Goal: Transaction & Acquisition: Download file/media

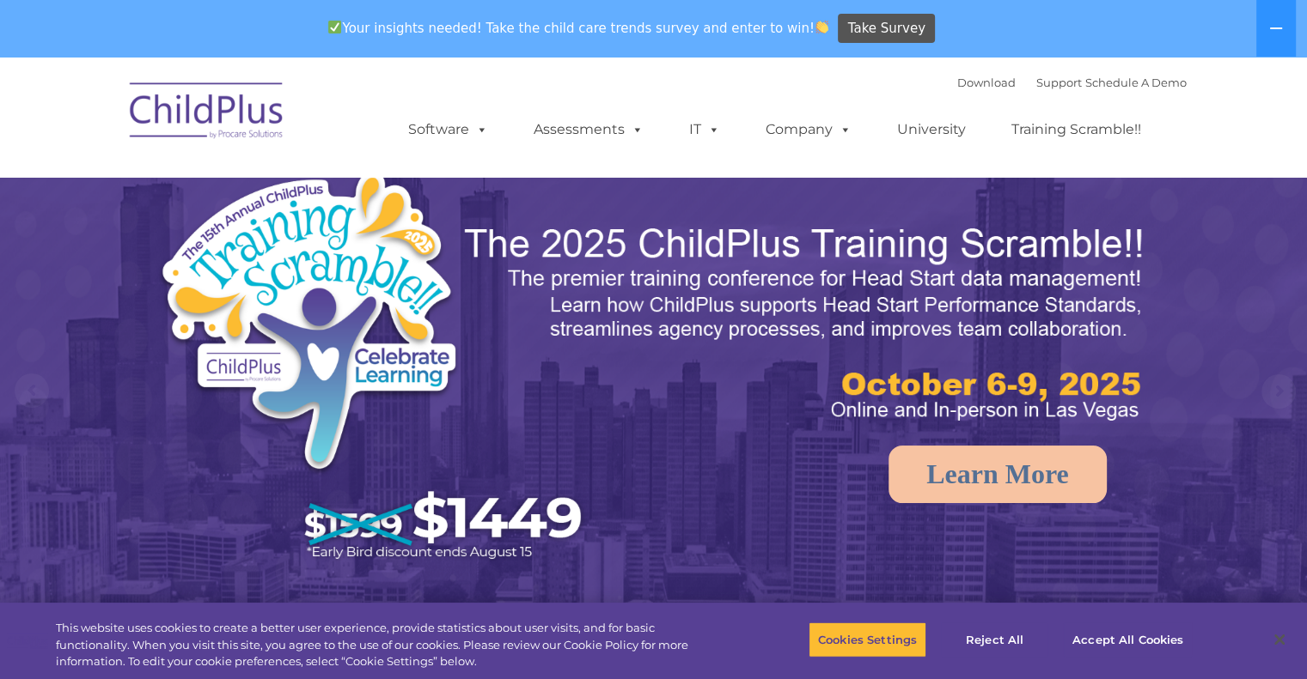
select select "MEDIUM"
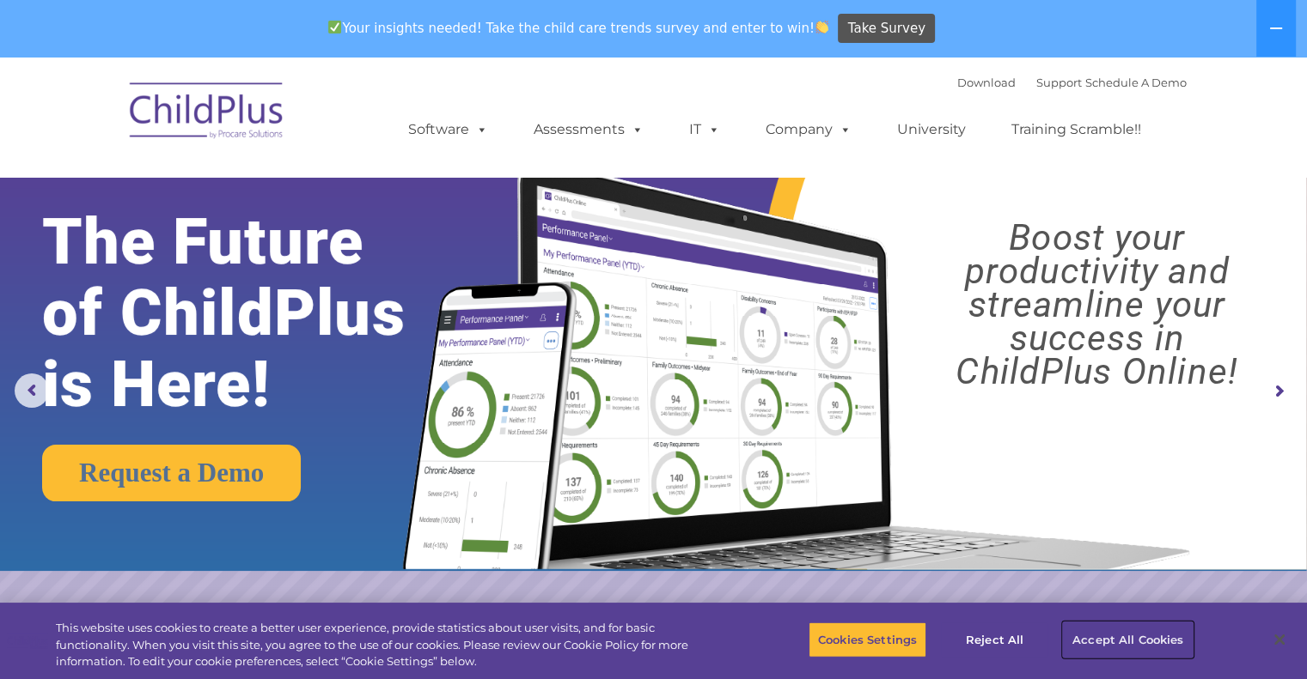
click at [1108, 640] on button "Accept All Cookies" at bounding box center [1128, 640] width 130 height 36
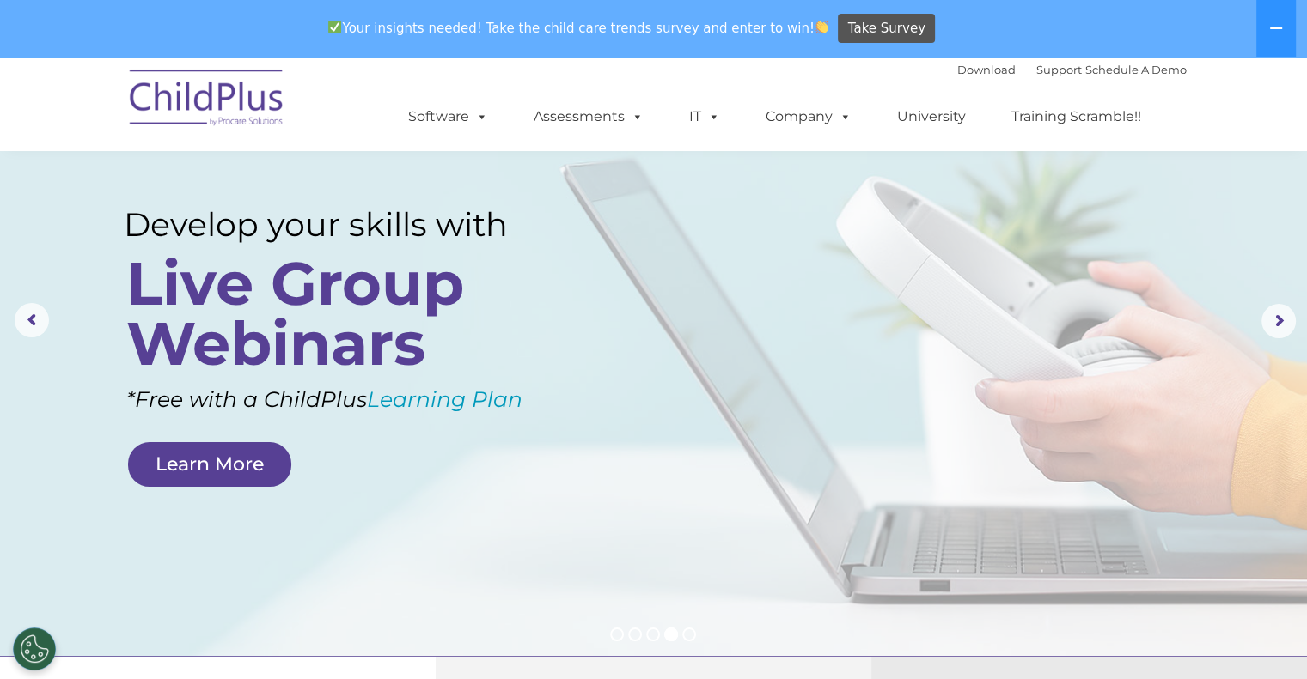
scroll to position [59, 0]
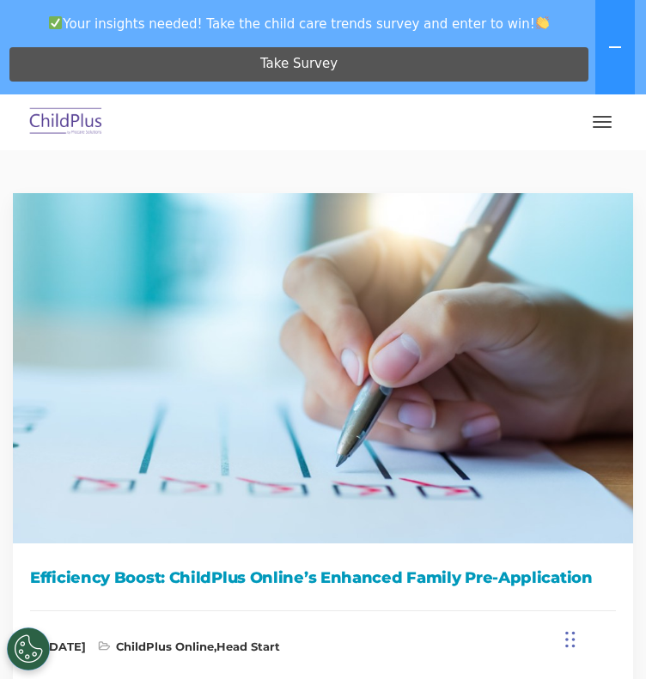
click at [606, 124] on button "button" at bounding box center [602, 121] width 36 height 27
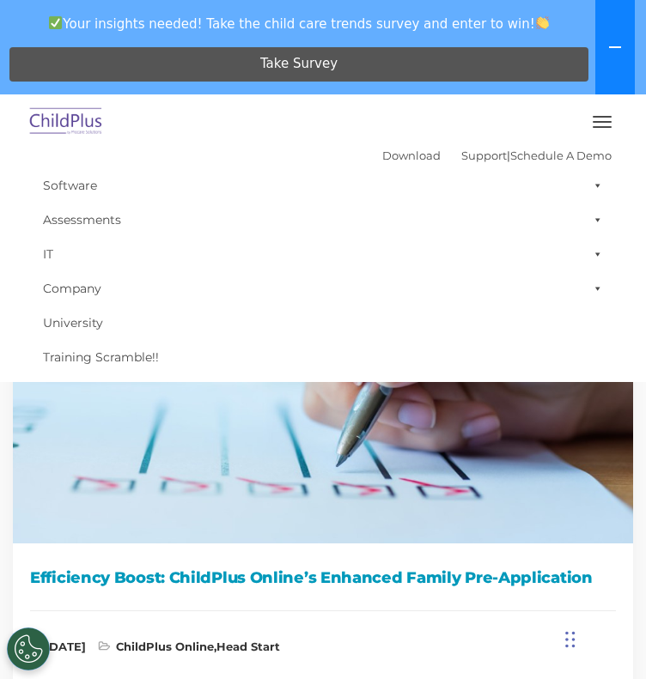
click at [621, 46] on button at bounding box center [615, 47] width 40 height 94
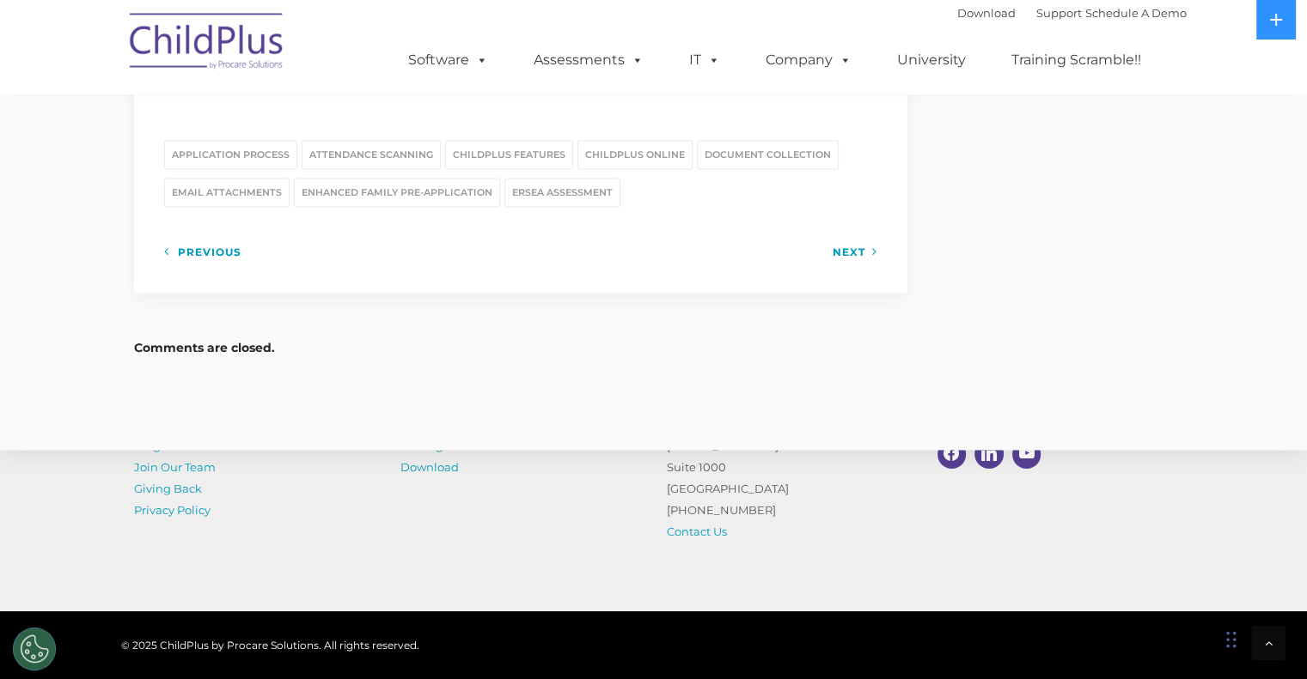
scroll to position [2368, 0]
click at [418, 444] on link "Getting Started" at bounding box center [443, 446] width 87 height 14
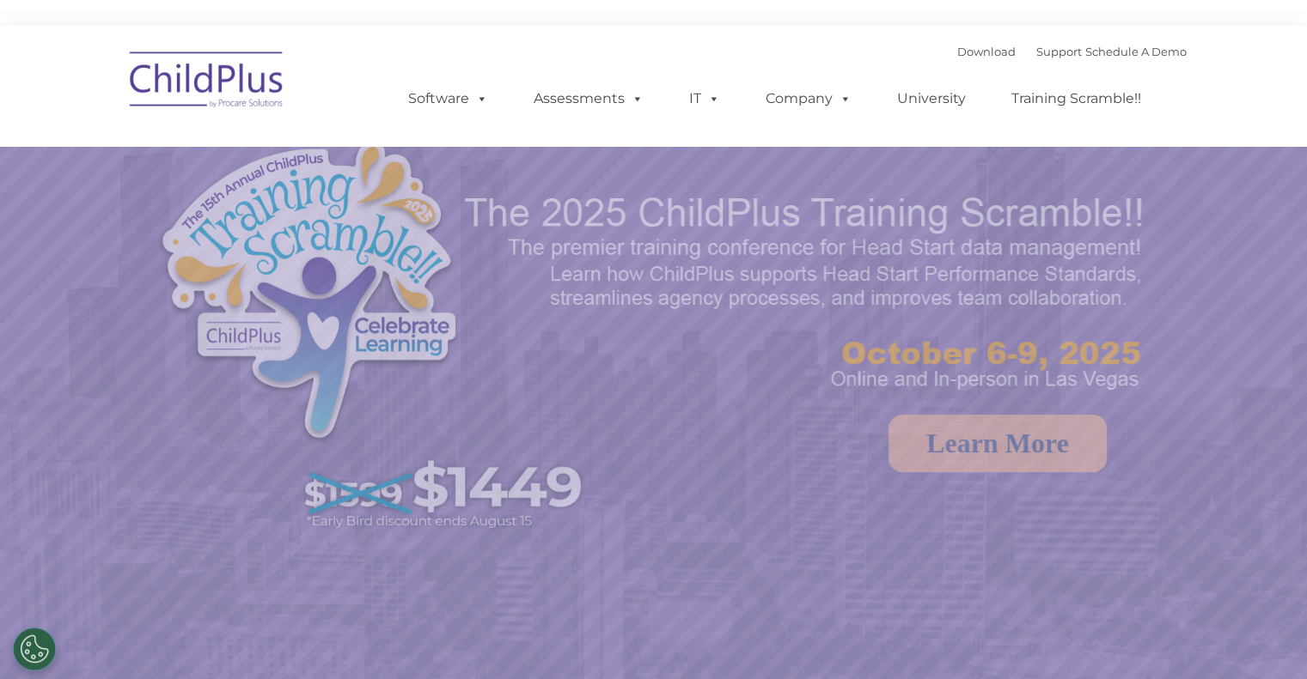
select select "MEDIUM"
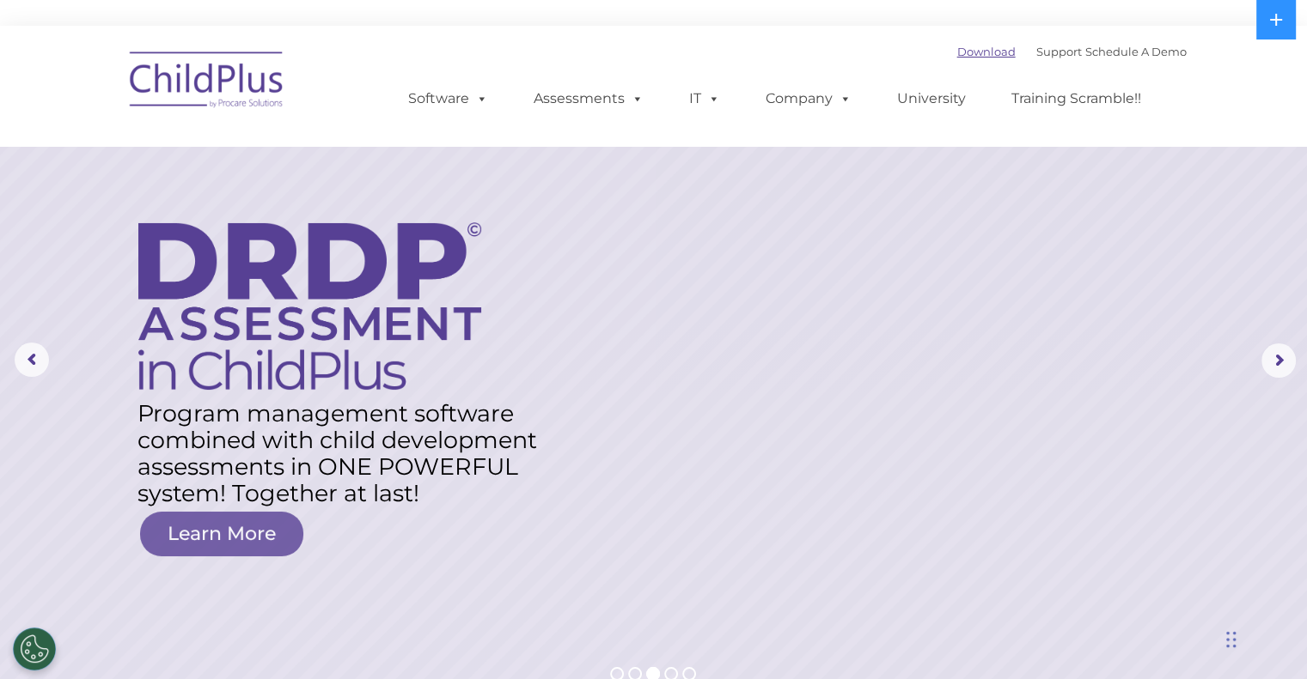
click at [957, 52] on link "Download" at bounding box center [986, 52] width 58 height 14
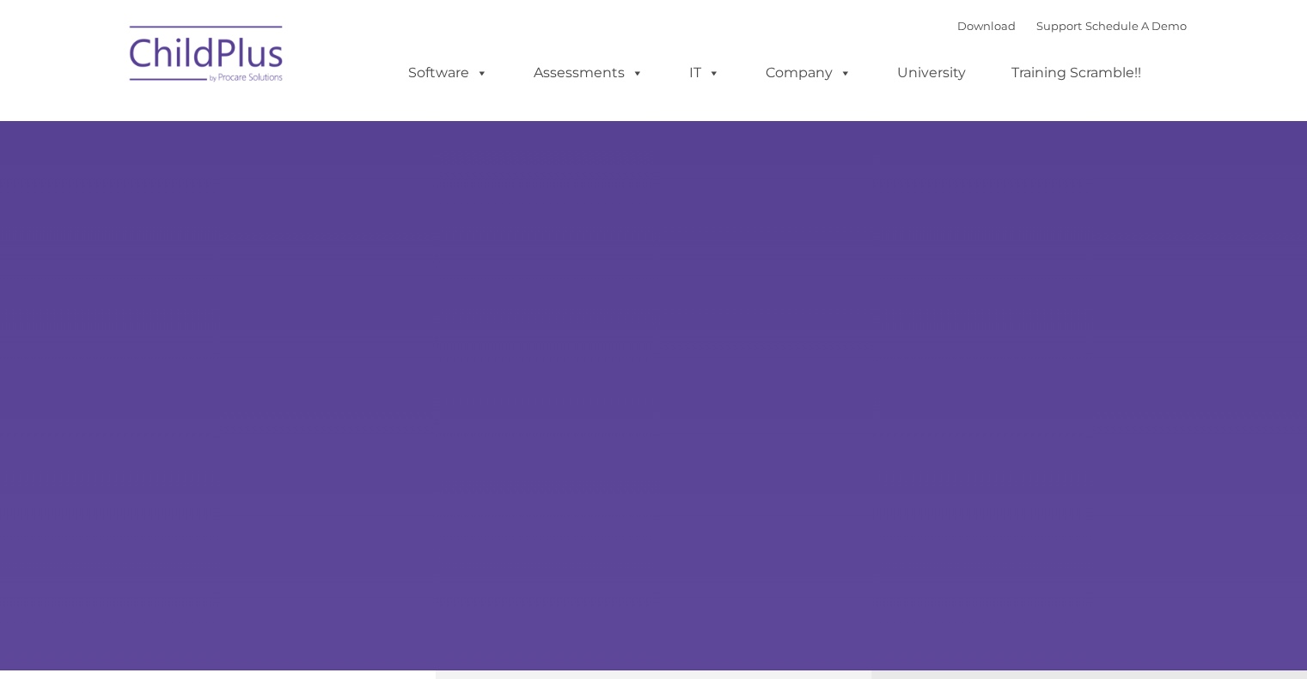
type input ""
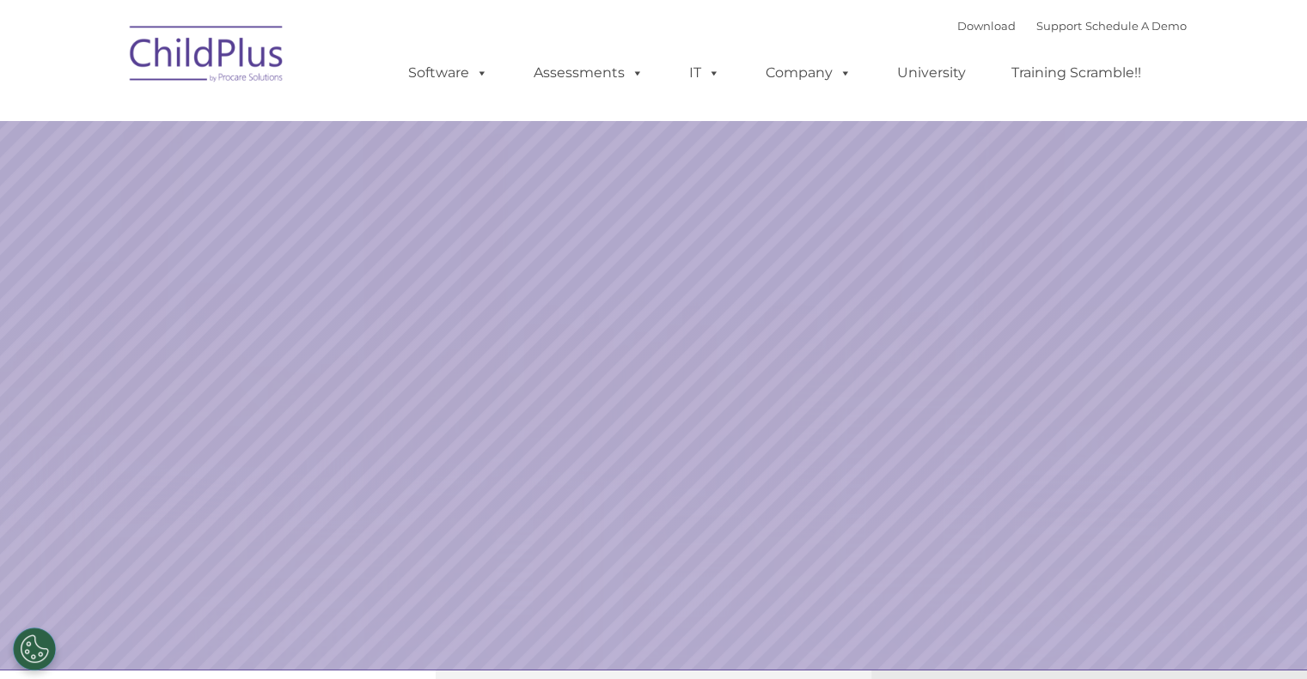
select select "MEDIUM"
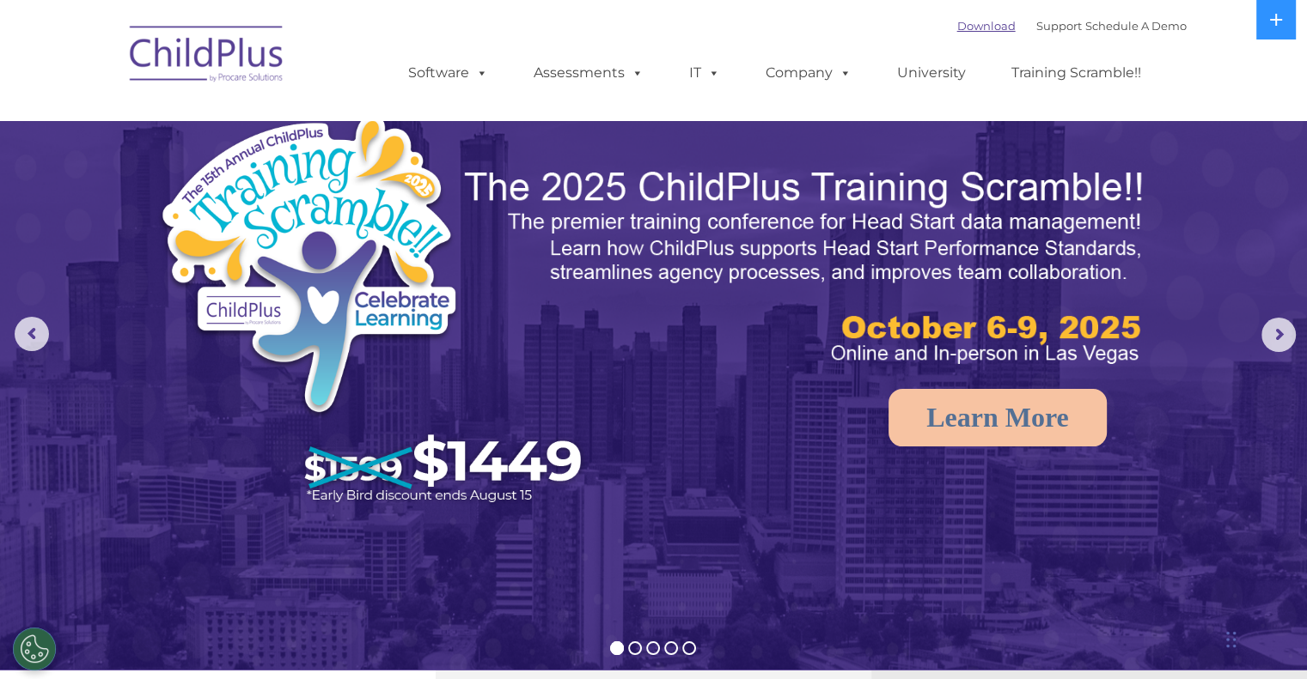
click at [957, 25] on link "Download" at bounding box center [986, 26] width 58 height 14
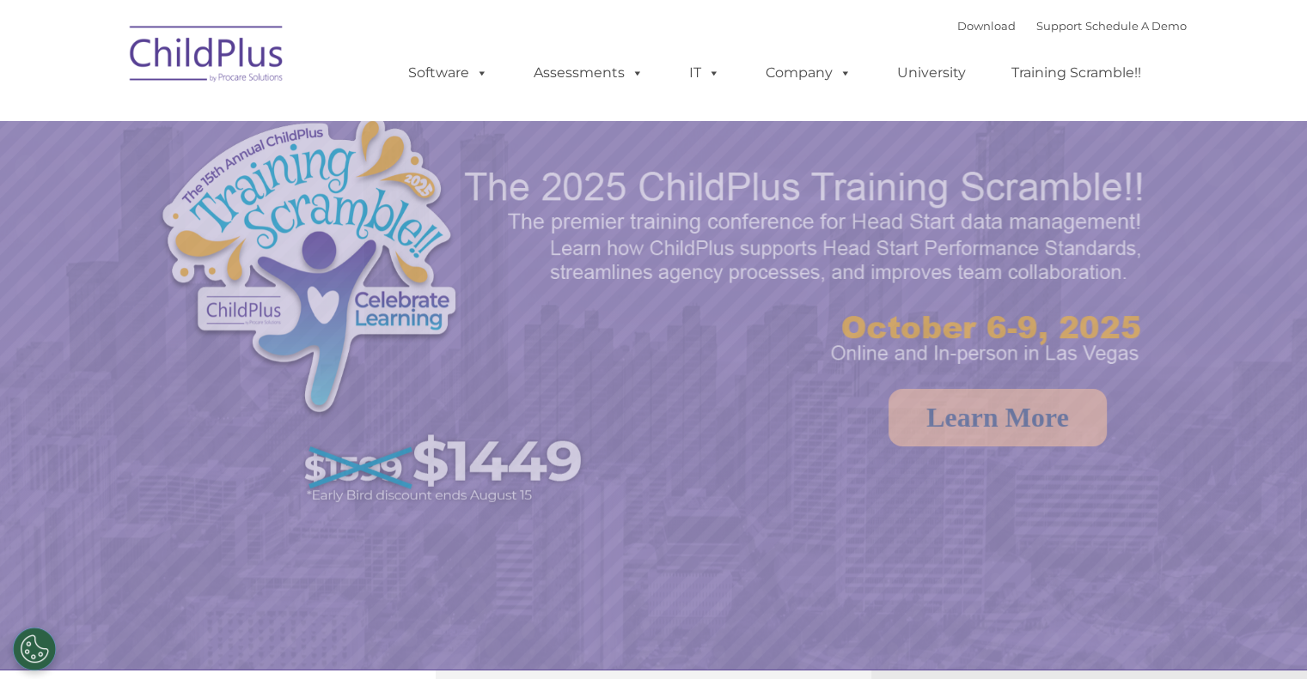
select select "MEDIUM"
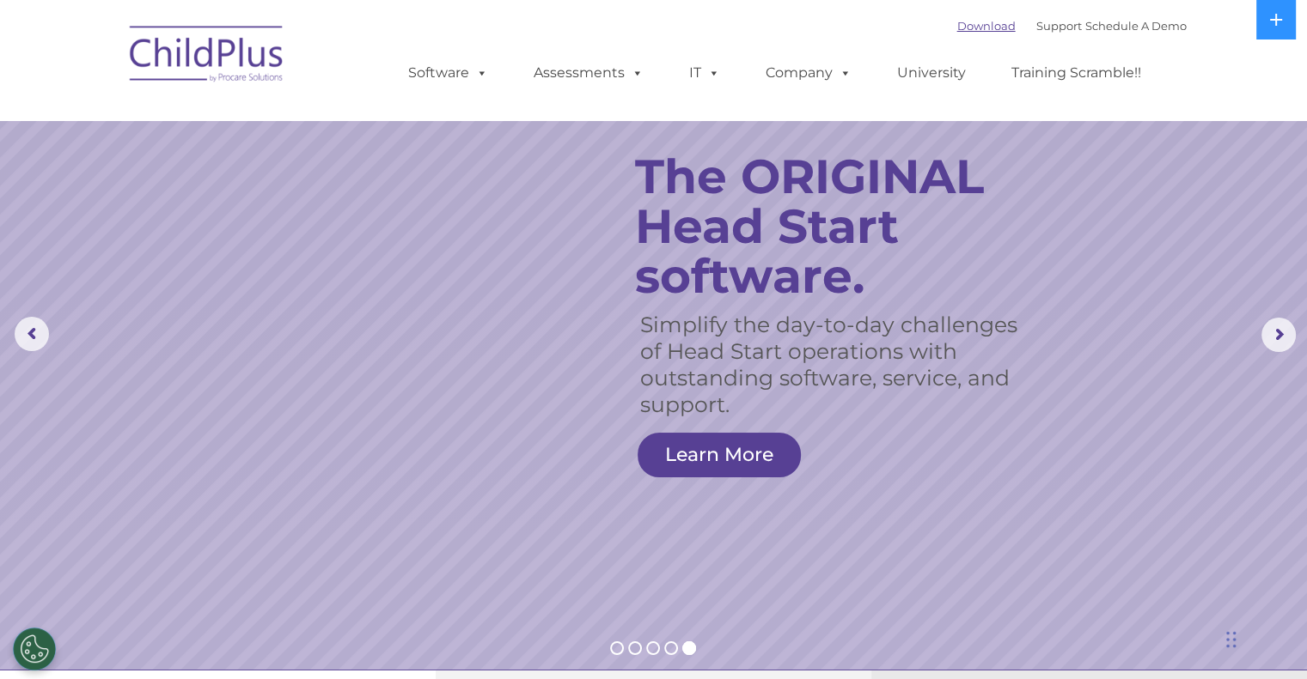
click at [963, 27] on link "Download" at bounding box center [986, 26] width 58 height 14
